Goal: Contribute content: Contribute content

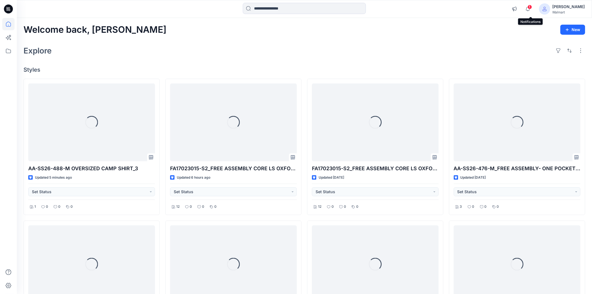
click at [532, 6] on span "1" at bounding box center [530, 7] width 4 height 4
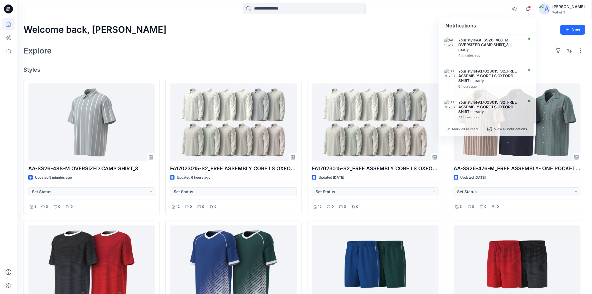
click at [327, 43] on div "Welcome back, Shabbir New Explore Styles AA-SS26-488-M OVERSIZED CAMP SHIRT_3 U…" at bounding box center [304, 272] width 575 height 508
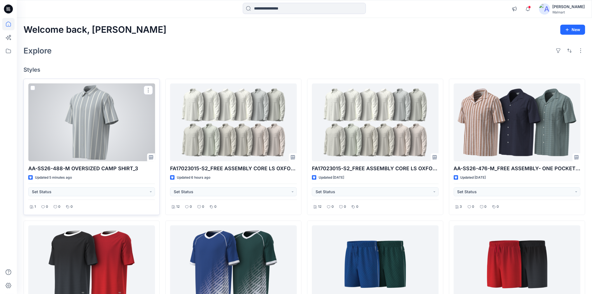
click at [111, 128] on div at bounding box center [91, 122] width 127 height 78
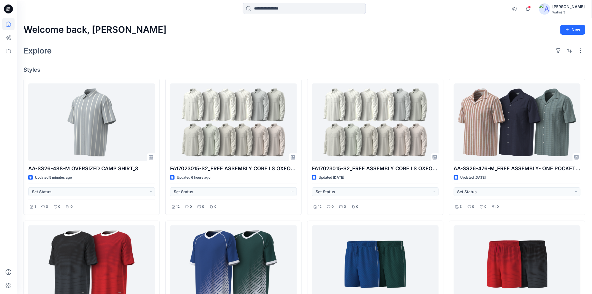
click at [212, 41] on div "Welcome back, Shabbir New Explore Styles AA-SS26-488-M OVERSIZED CAMP SHIRT_3 U…" at bounding box center [304, 272] width 575 height 508
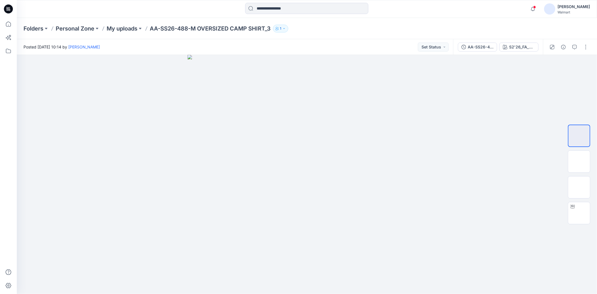
click at [402, 32] on div "Folders Personal Zone My uploads AA-SS26-488-M OVERSIZED CAMP SHIRT_3 1" at bounding box center [307, 28] width 580 height 21
click at [579, 213] on img at bounding box center [579, 213] width 0 height 0
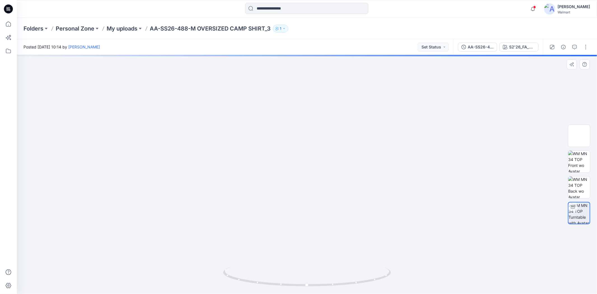
drag, startPoint x: 319, startPoint y: 113, endPoint x: 313, endPoint y: 224, distance: 110.7
click at [312, 228] on img at bounding box center [307, 174] width 372 height 239
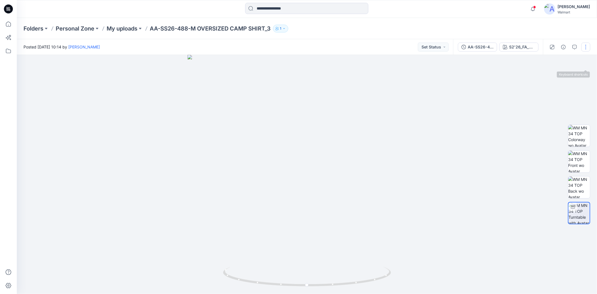
click at [588, 44] on button "button" at bounding box center [585, 47] width 9 height 9
click at [561, 74] on button "Edit" at bounding box center [563, 75] width 52 height 10
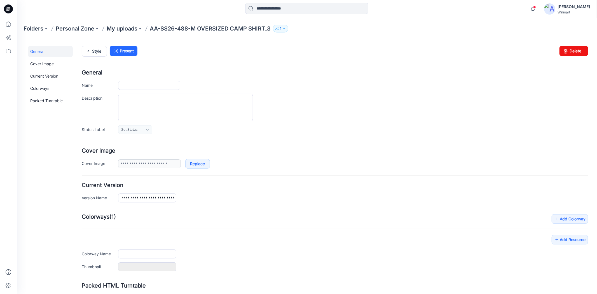
type input "**********"
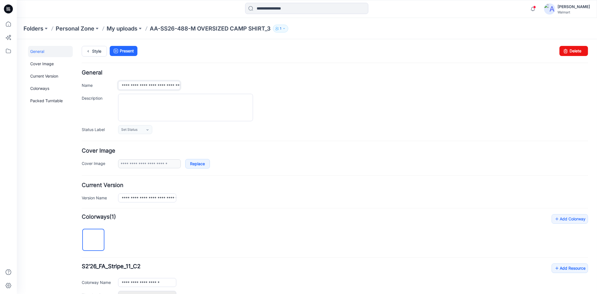
drag, startPoint x: 159, startPoint y: 87, endPoint x: 162, endPoint y: 87, distance: 2.9
click at [159, 87] on input "**********" at bounding box center [149, 85] width 62 height 9
type input "**********"
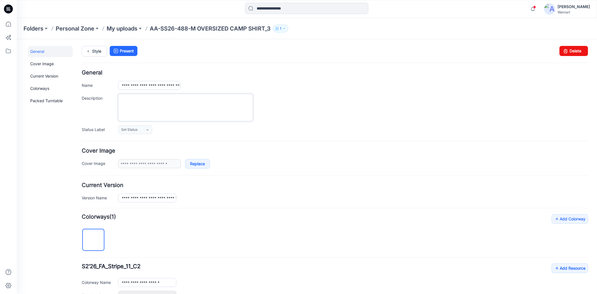
click at [203, 106] on textarea "Description" at bounding box center [185, 106] width 135 height 27
paste textarea "**********"
type textarea "**********"
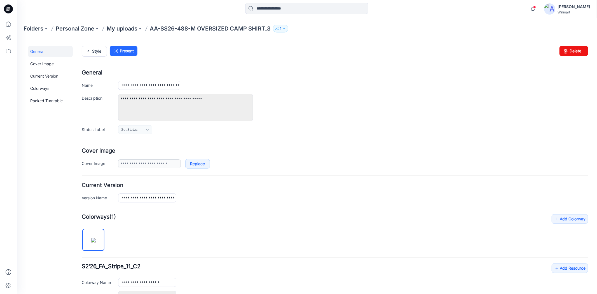
click at [330, 106] on div "**********" at bounding box center [353, 106] width 470 height 27
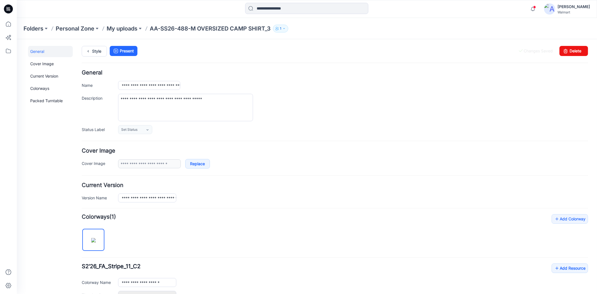
scroll to position [138, 0]
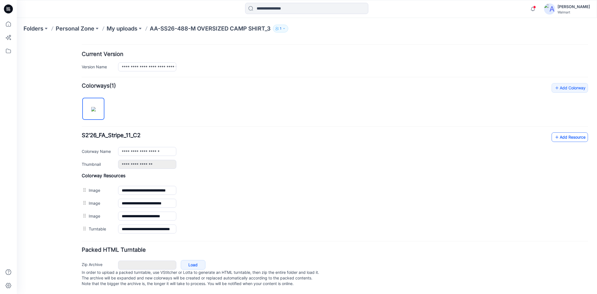
click at [562, 132] on link "Add Resource" at bounding box center [569, 137] width 36 height 10
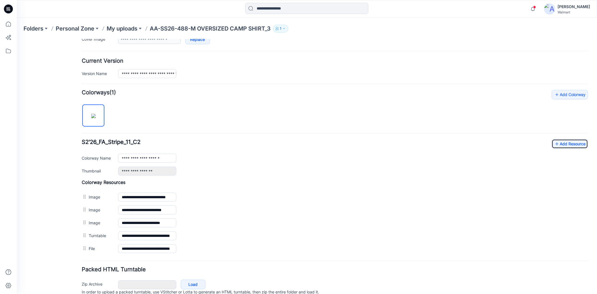
scroll to position [0, 0]
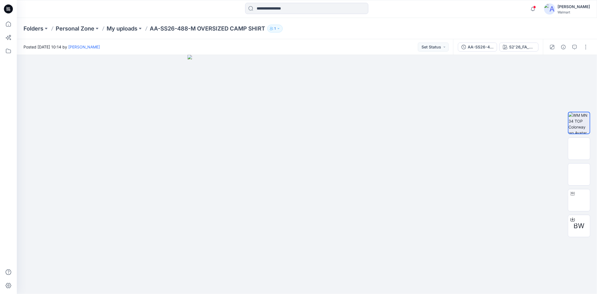
click at [348, 34] on div "Folders Personal Zone My uploads AA-SS26-488-M OVERSIZED CAMP SHIRT 1" at bounding box center [307, 28] width 580 height 21
click at [534, 6] on icon "button" at bounding box center [533, 8] width 11 height 11
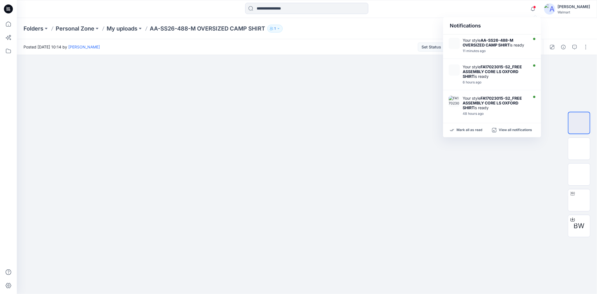
click at [424, 9] on div at bounding box center [307, 9] width 290 height 12
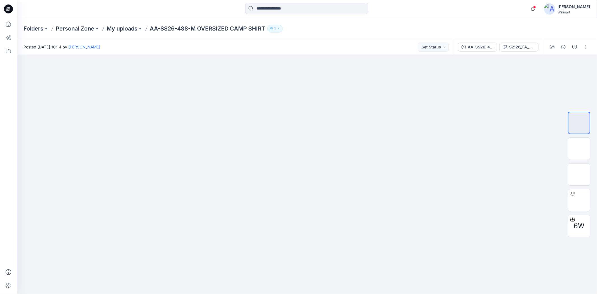
click at [424, 9] on div at bounding box center [307, 9] width 290 height 12
click at [346, 30] on div "Folders Personal Zone My uploads AA-SS26-488-M OVERSIZED CAMP SHIRT 1" at bounding box center [285, 29] width 523 height 8
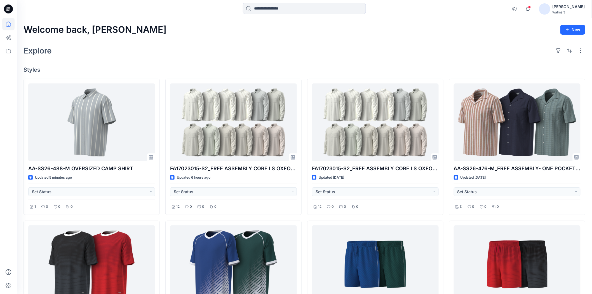
click at [213, 51] on div "Explore" at bounding box center [305, 50] width 562 height 13
click at [200, 33] on div "Welcome back, [PERSON_NAME] New" at bounding box center [305, 30] width 562 height 10
click at [199, 24] on div "Welcome back, Shabbir New Explore Styles AA-SS26-488-M OVERSIZED CAMP SHIRT Upd…" at bounding box center [304, 272] width 575 height 508
click at [193, 34] on div "Welcome back, Shabbir New" at bounding box center [305, 30] width 562 height 10
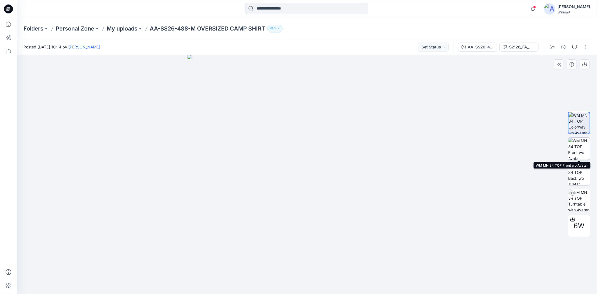
click at [575, 147] on img at bounding box center [579, 149] width 22 height 22
click at [366, 32] on div "Folders Personal Zone My uploads AA-SS26-488-M OVERSIZED CAMP SHIRT 1" at bounding box center [307, 28] width 580 height 21
click at [306, 82] on img at bounding box center [307, 174] width 239 height 239
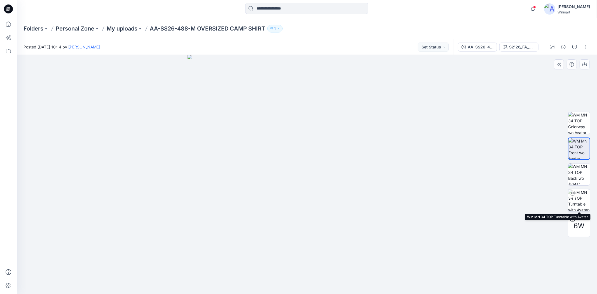
click at [580, 194] on img at bounding box center [579, 200] width 22 height 22
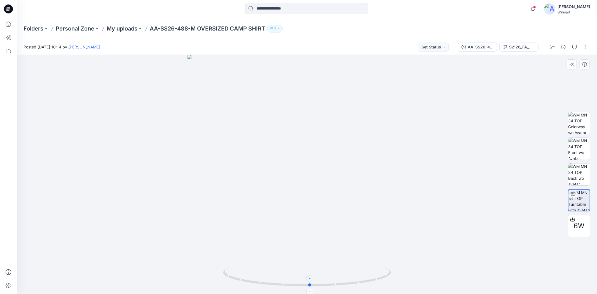
drag, startPoint x: 308, startPoint y: 286, endPoint x: 311, endPoint y: 283, distance: 4.4
click at [311, 283] on icon at bounding box center [307, 277] width 169 height 21
drag, startPoint x: 315, startPoint y: 101, endPoint x: 306, endPoint y: 243, distance: 142.4
click at [306, 243] on img at bounding box center [306, 174] width 409 height 239
drag, startPoint x: 308, startPoint y: 287, endPoint x: 267, endPoint y: 285, distance: 41.7
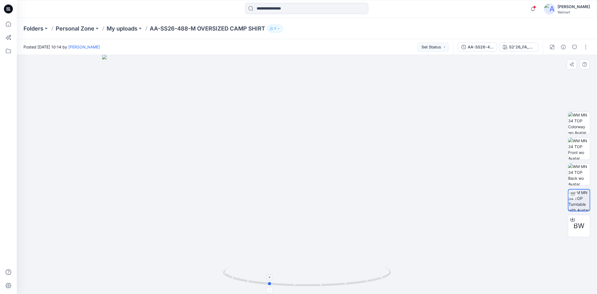
click at [267, 285] on icon at bounding box center [307, 277] width 169 height 21
click at [578, 124] on img at bounding box center [579, 123] width 22 height 22
click at [191, 12] on div at bounding box center [307, 9] width 290 height 12
click at [233, 11] on div at bounding box center [307, 9] width 290 height 12
click at [193, 10] on div at bounding box center [307, 9] width 290 height 12
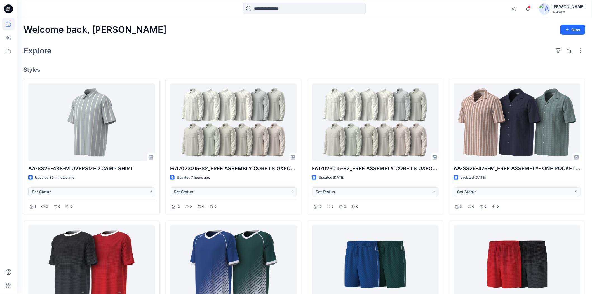
click at [156, 8] on div at bounding box center [89, 9] width 144 height 12
click at [168, 32] on div "Welcome back, Shabbir New" at bounding box center [305, 30] width 562 height 10
click at [150, 16] on div "Notifications Your style AA-SS26-488-M OVERSIZED CAMP SHIRT is ready 45 minutes…" at bounding box center [304, 9] width 575 height 18
click at [175, 18] on div "Notifications Your style AA-SS26-488-M OVERSIZED CAMP SHIRT is ready 45 minutes…" at bounding box center [304, 9] width 575 height 18
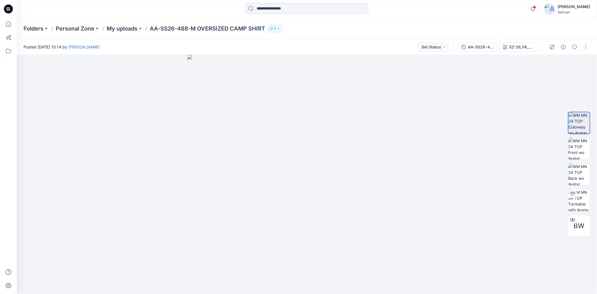
click at [201, 8] on div at bounding box center [307, 9] width 290 height 12
click at [181, 4] on div at bounding box center [307, 9] width 290 height 12
click at [188, 8] on div at bounding box center [307, 9] width 290 height 12
click at [192, 7] on div at bounding box center [307, 9] width 290 height 12
click at [185, 11] on div at bounding box center [307, 9] width 290 height 12
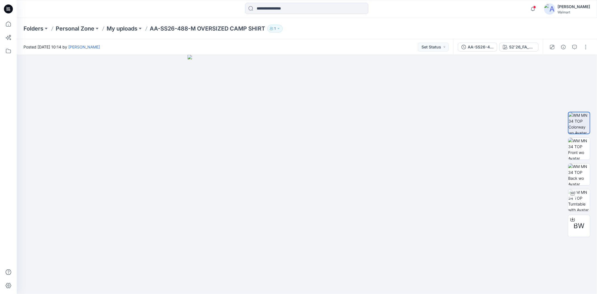
click at [175, 8] on div at bounding box center [307, 9] width 290 height 12
click at [186, 9] on div at bounding box center [307, 9] width 290 height 12
click at [170, 8] on div at bounding box center [307, 9] width 290 height 12
